Goal: Use online tool/utility

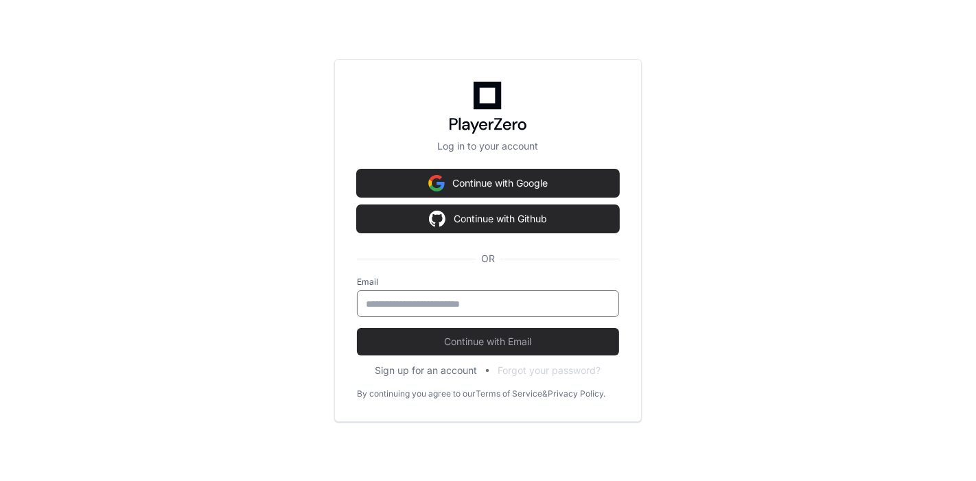
click at [453, 305] on input "email" at bounding box center [488, 304] width 244 height 14
type input "**********"
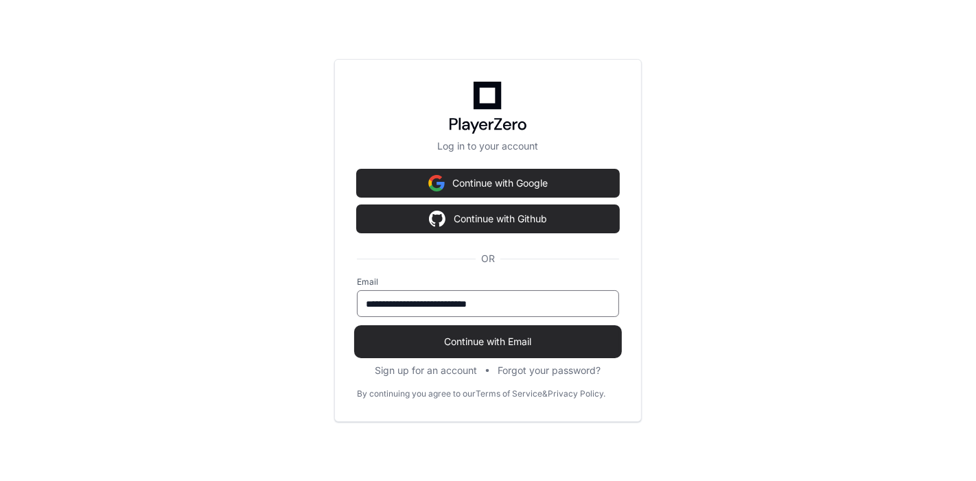
click at [486, 345] on span "Continue with Email" at bounding box center [488, 342] width 262 height 14
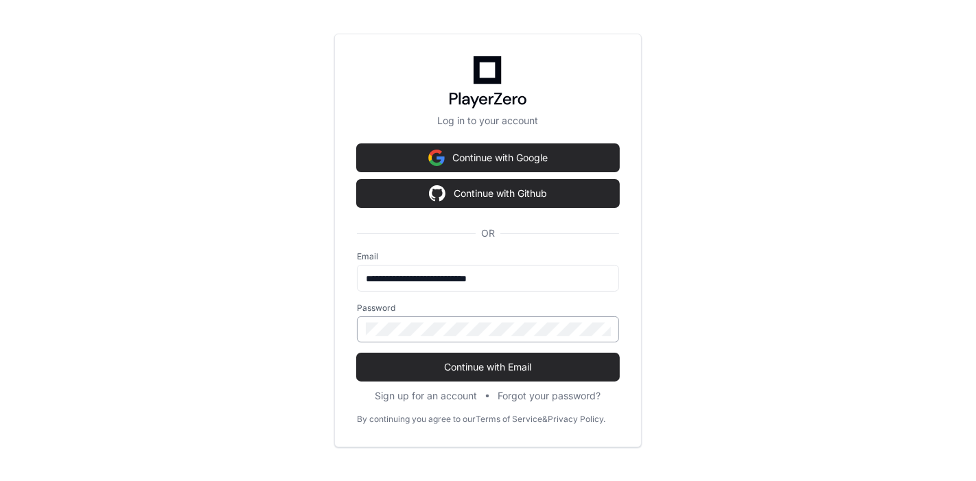
click at [475, 319] on div at bounding box center [488, 329] width 262 height 26
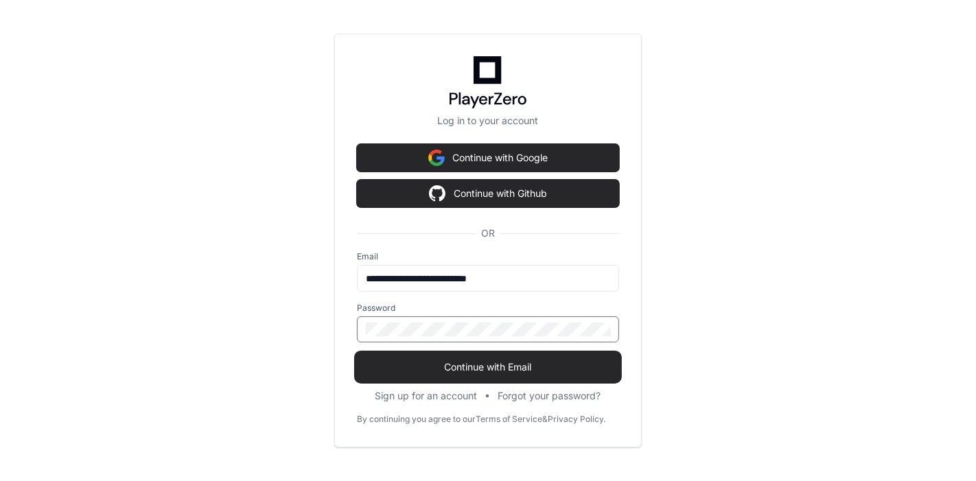
click at [481, 360] on span "Continue with Email" at bounding box center [488, 367] width 262 height 14
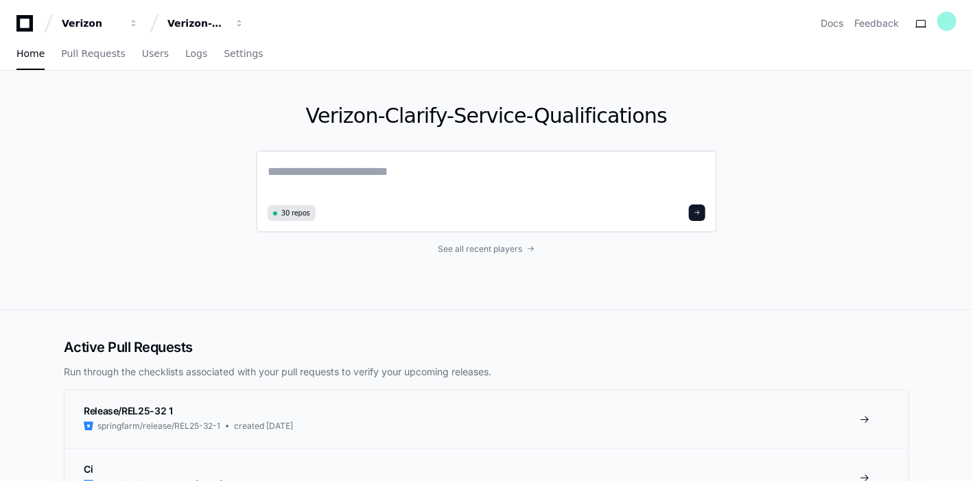
click at [435, 159] on div "30 repos" at bounding box center [486, 191] width 461 height 82
click at [380, 174] on textarea at bounding box center [487, 181] width 438 height 38
paste textarea "**********"
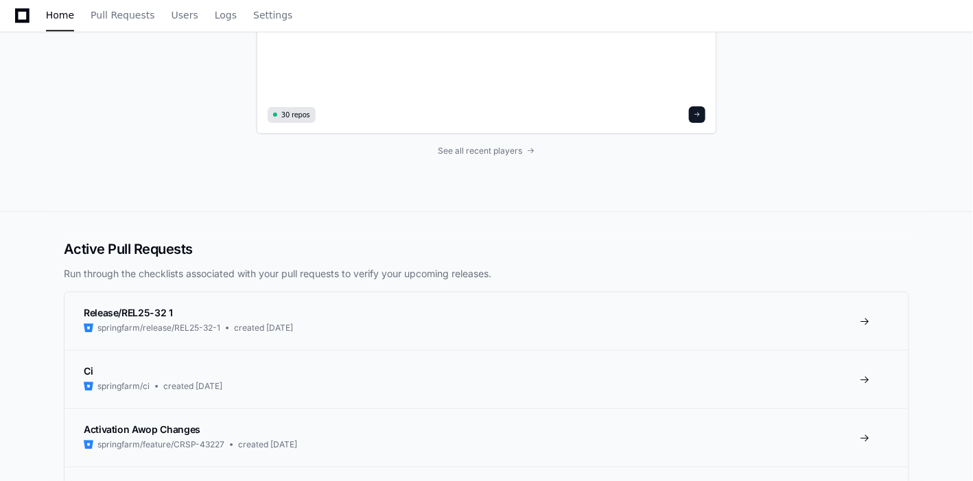
scroll to position [4227, 0]
type textarea "**********"
click at [696, 113] on span at bounding box center [697, 114] width 7 height 7
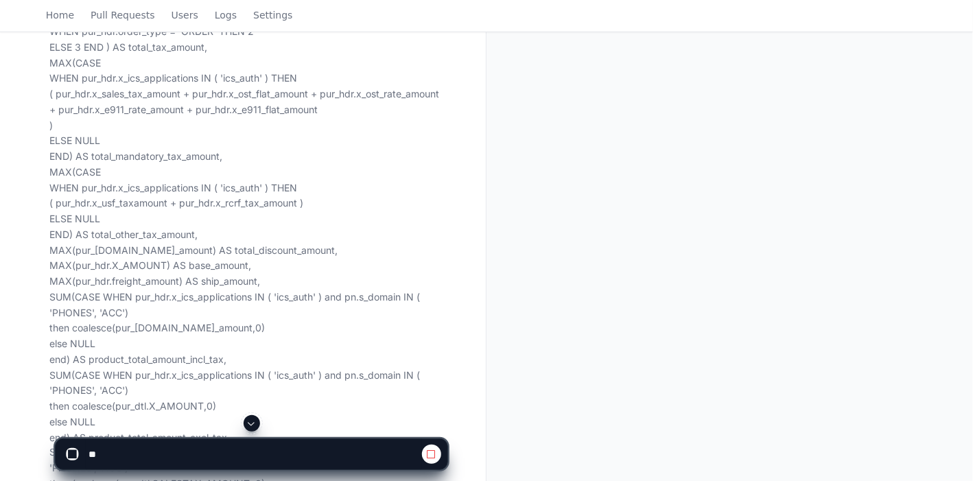
scroll to position [502, 0]
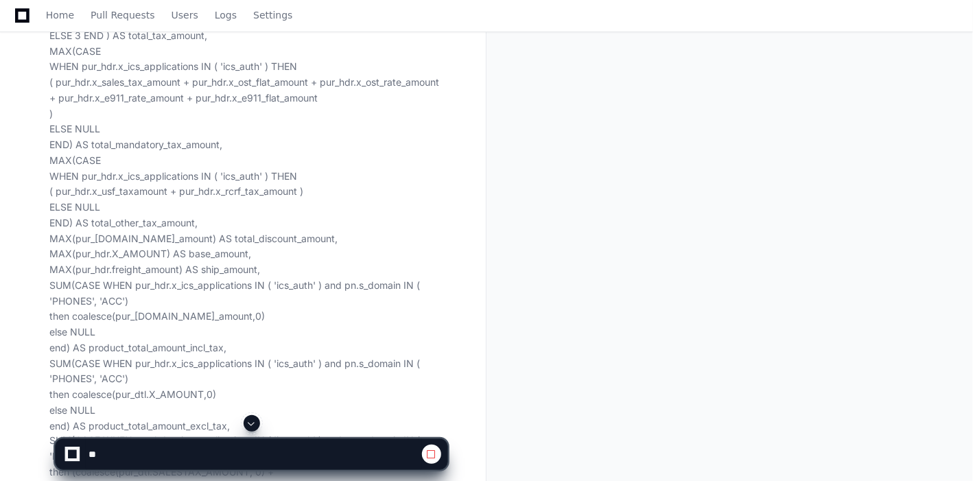
click at [255, 428] on span at bounding box center [251, 423] width 11 height 11
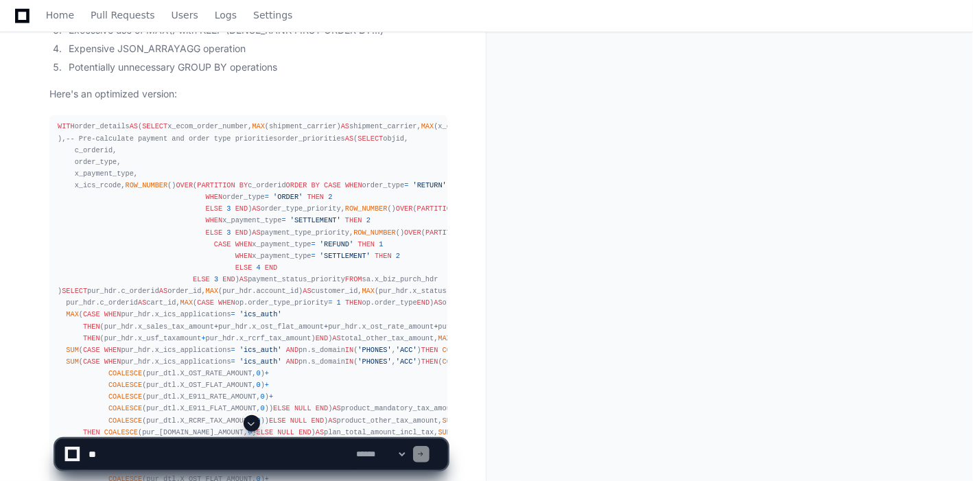
scroll to position [3650, 0]
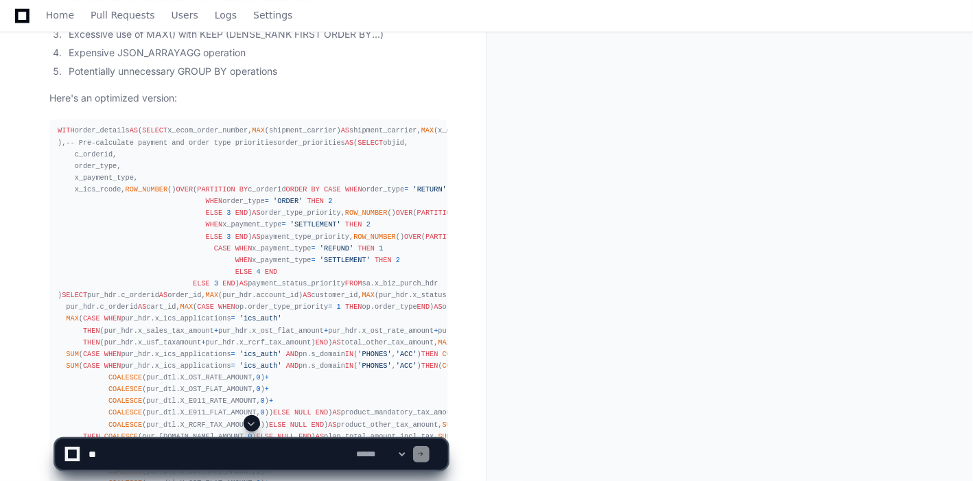
click at [248, 421] on span at bounding box center [251, 423] width 11 height 11
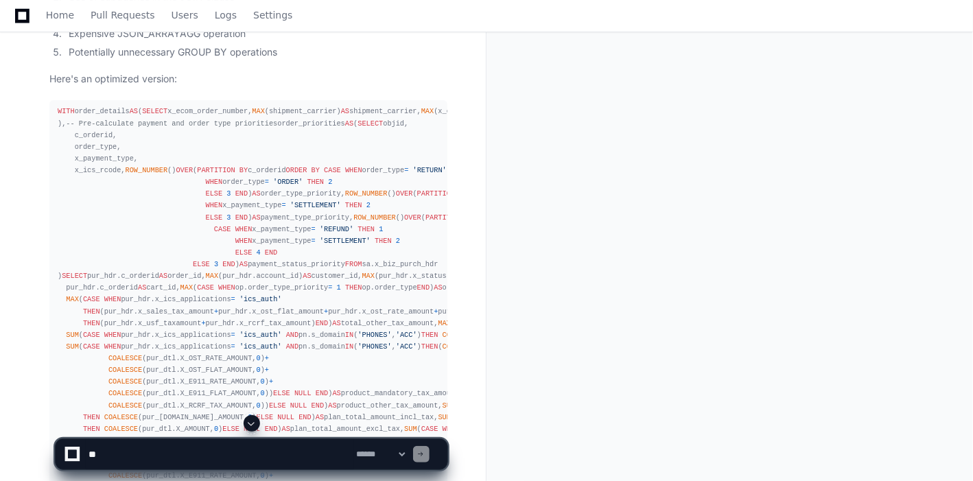
scroll to position [3665, 0]
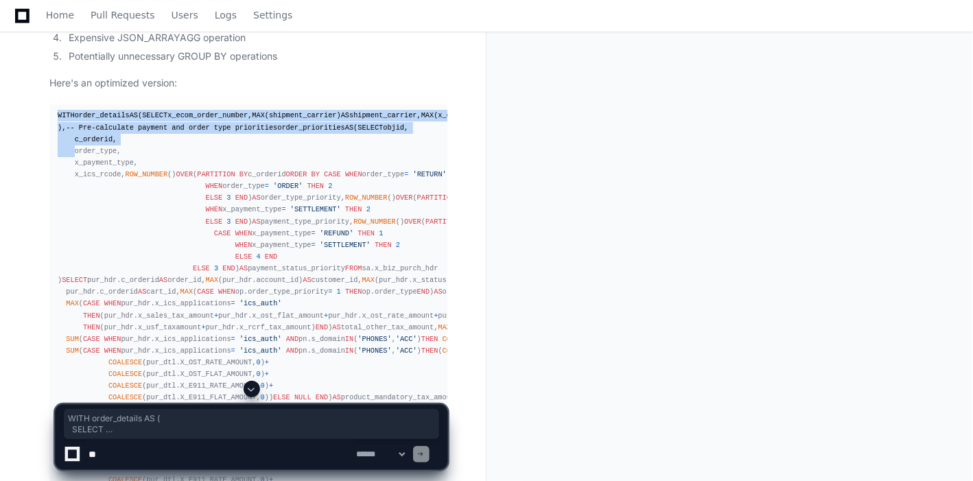
drag, startPoint x: 59, startPoint y: 130, endPoint x: 177, endPoint y: 271, distance: 184.1
click at [177, 271] on div "WITH order_details AS ( SELECT x_ecom_order_number, MAX (shipment_carrier) AS s…" at bounding box center [248, 427] width 381 height 635
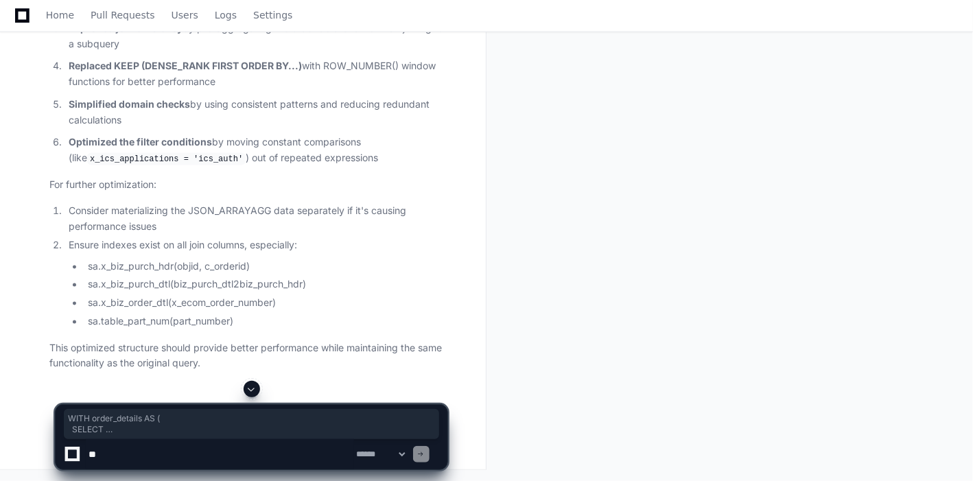
scroll to position [6236, 0]
copy div "WITH order_details AS ( SELECT x_ecom_order_number, MAX (shipment_carrier) AS s…"
